Goal: Task Accomplishment & Management: Manage account settings

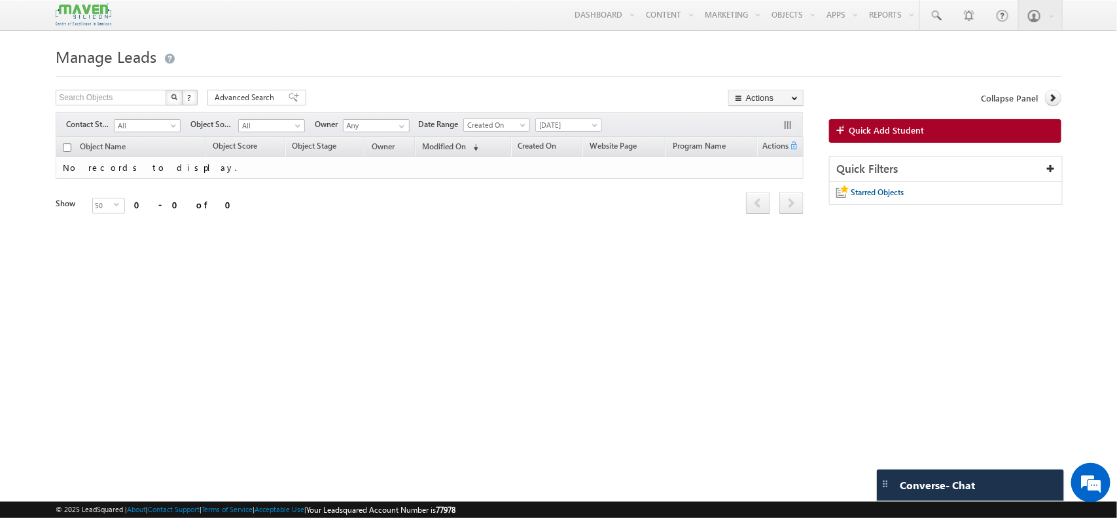
click at [350, 306] on div "Manage Leads Search Objects X ? 0 results found Advanced Search Advanced Search…" at bounding box center [558, 206] width 1005 height 327
click at [518, 132] on div "Date Range Go 26/09/2025 26/09/2025 All Time Custom Yesterday Today Last Week T…" at bounding box center [510, 124] width 184 height 13
click at [514, 131] on span "Created On" at bounding box center [495, 125] width 62 height 12
click at [510, 161] on link "Modified On" at bounding box center [500, 166] width 66 height 12
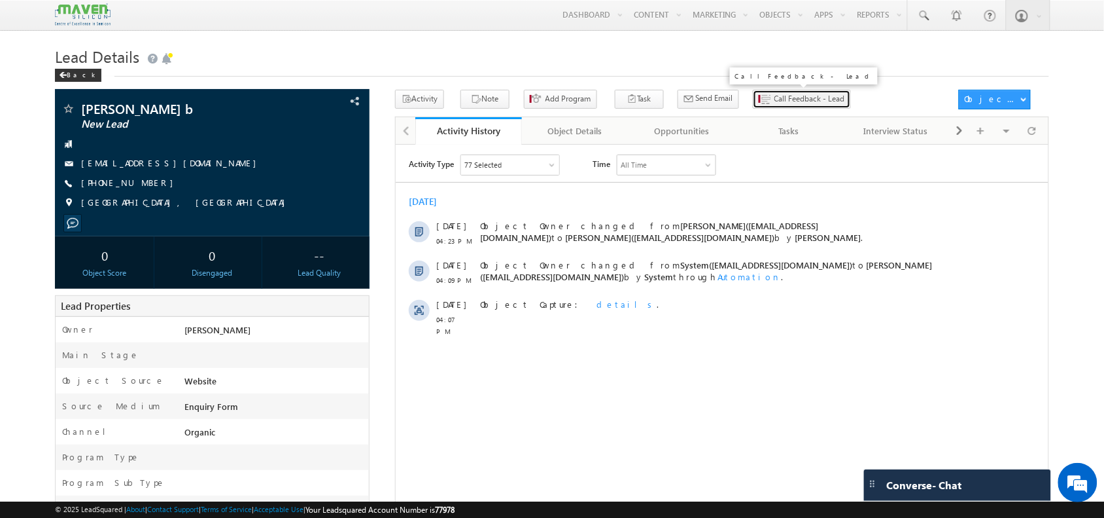
click at [786, 103] on span "Call Feedback - Lead" at bounding box center [810, 99] width 71 height 12
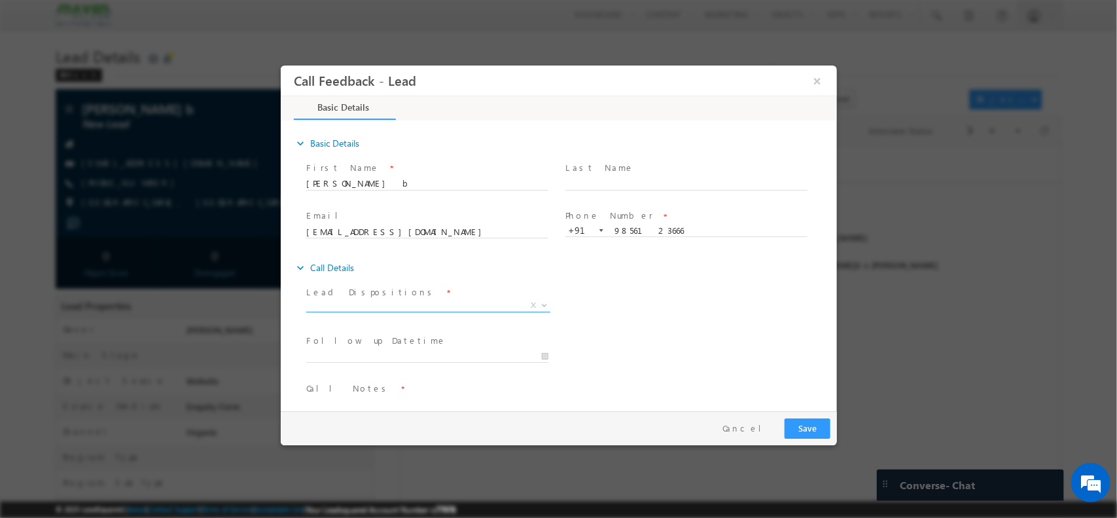
click at [431, 313] on span "X" at bounding box center [428, 307] width 244 height 13
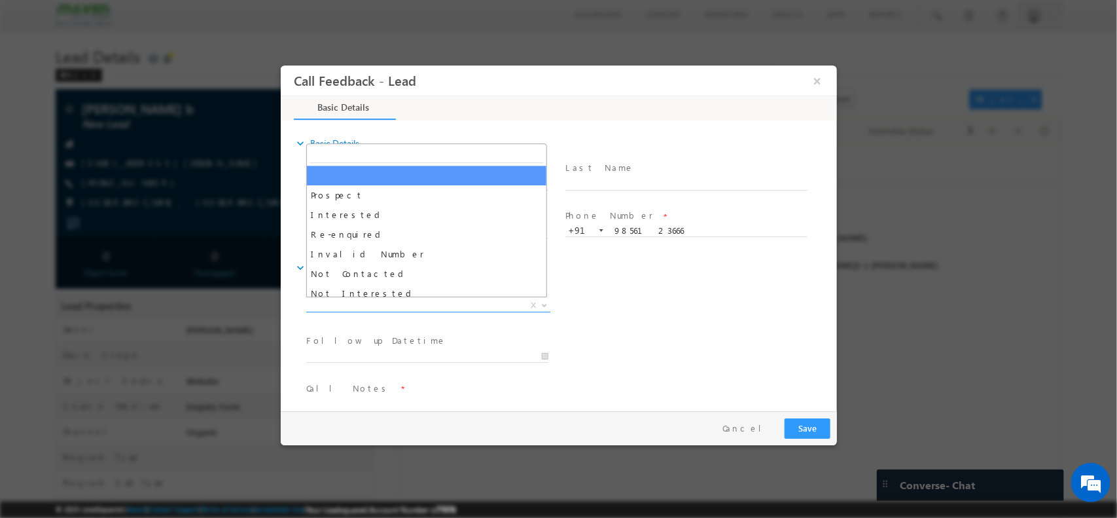
click at [415, 309] on span "X" at bounding box center [428, 304] width 244 height 13
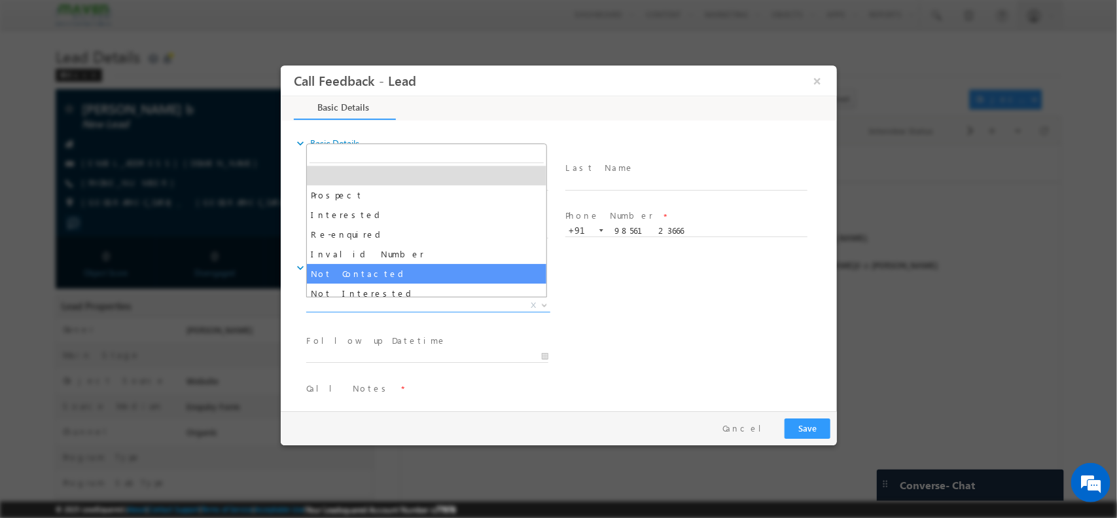
select select "Not Contacted"
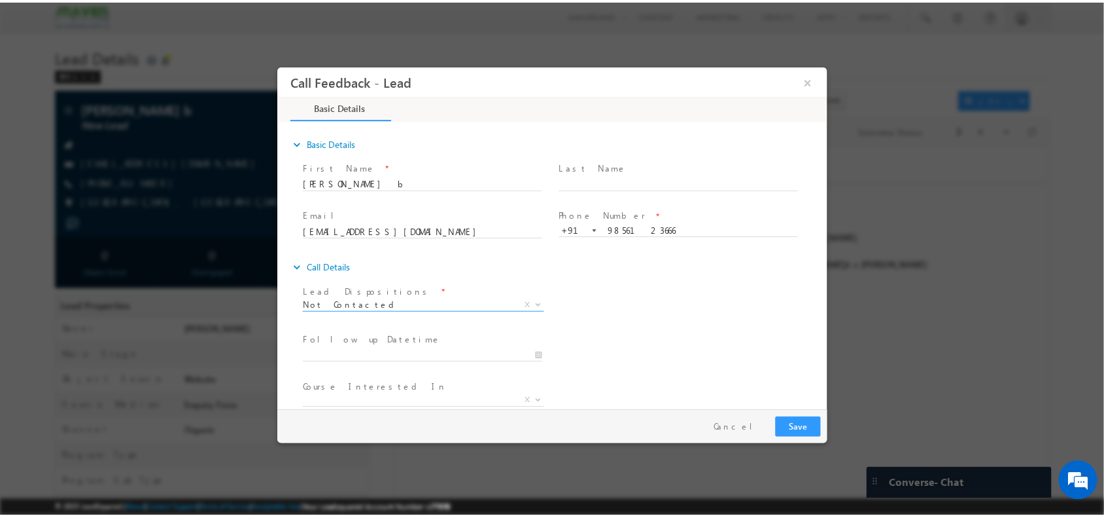
scroll to position [70, 0]
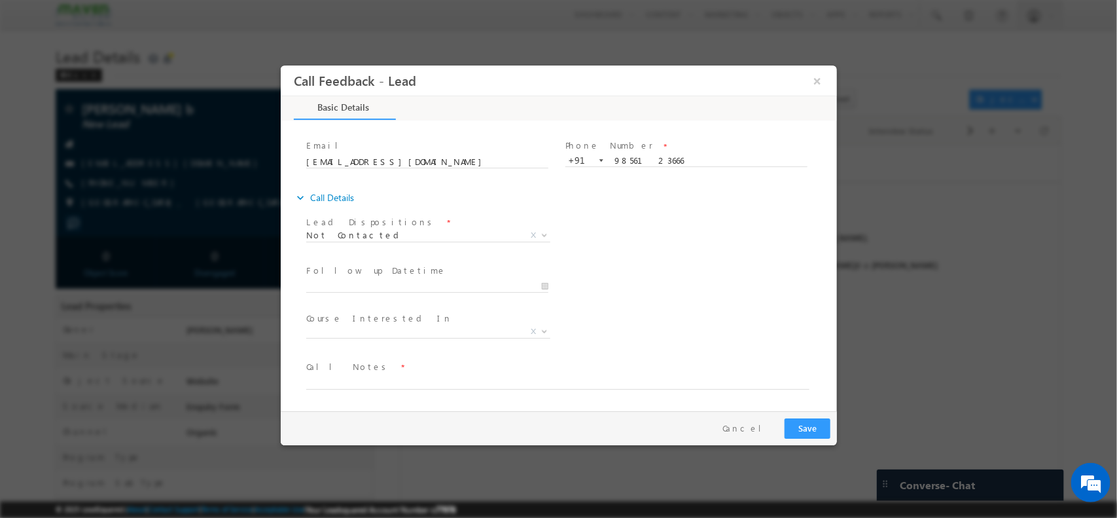
click at [376, 372] on span "Call Notes *" at bounding box center [550, 366] width 489 height 14
click at [347, 384] on textarea at bounding box center [557, 381] width 503 height 15
type textarea "out of service"
click at [803, 425] on button "Save" at bounding box center [807, 427] width 46 height 20
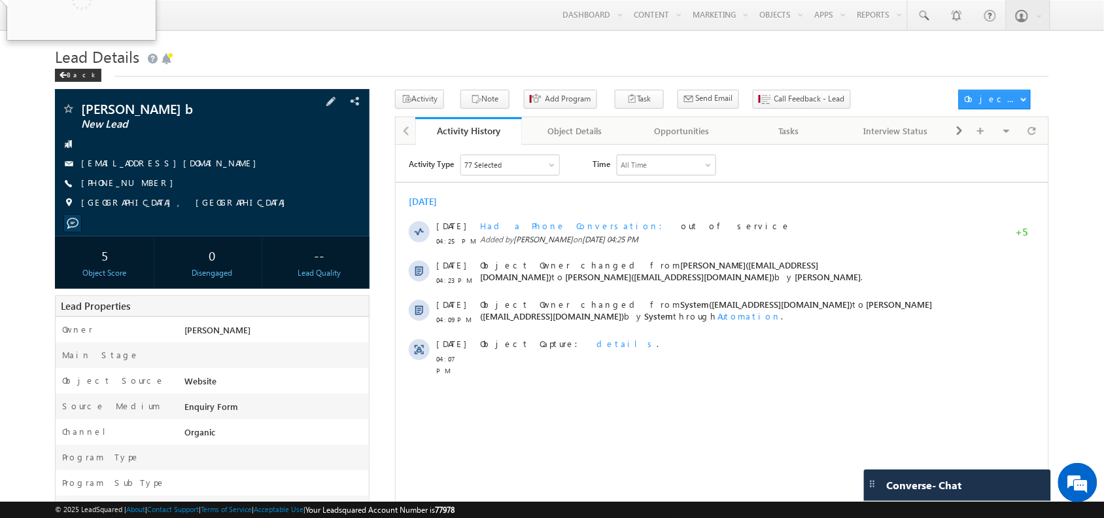
click at [130, 181] on span "[PHONE_NUMBER]" at bounding box center [130, 183] width 99 height 13
click at [122, 185] on span "[PHONE_NUMBER]" at bounding box center [130, 183] width 99 height 13
drag, startPoint x: 157, startPoint y: 190, endPoint x: 149, endPoint y: 193, distance: 8.9
click at [149, 193] on div "sricharan b New Lead attada999@gmail.com +91-9856123666" at bounding box center [211, 159] width 301 height 114
copy div "[PHONE_NUMBER]"
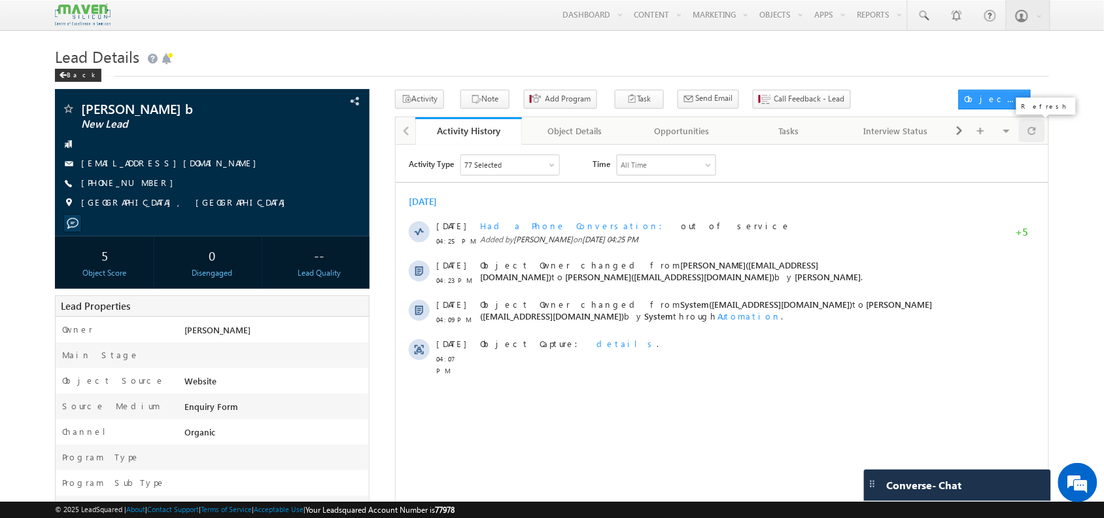
click at [1037, 128] on div at bounding box center [1032, 130] width 26 height 23
